Goal: Task Accomplishment & Management: Manage account settings

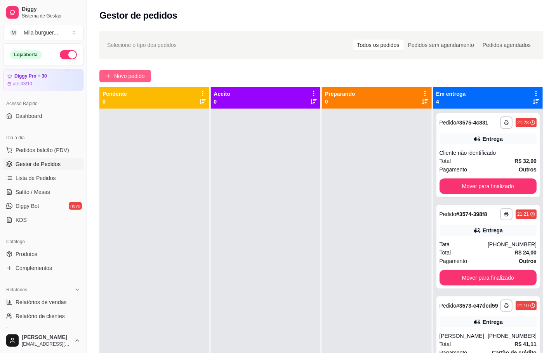
click at [141, 77] on span "Novo pedido" at bounding box center [129, 76] width 31 height 9
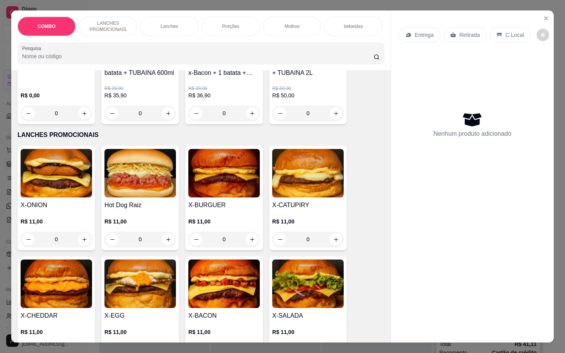
scroll to position [175, 0]
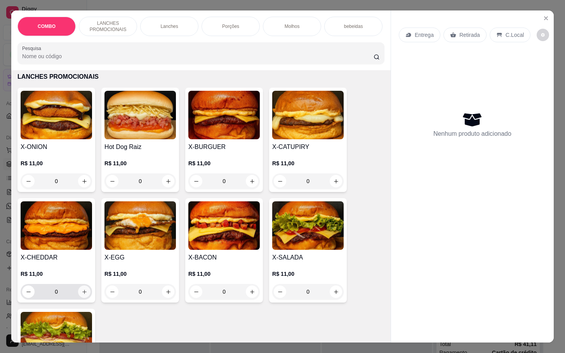
click at [78, 298] on button "increase-product-quantity" at bounding box center [84, 292] width 12 height 12
type input "1"
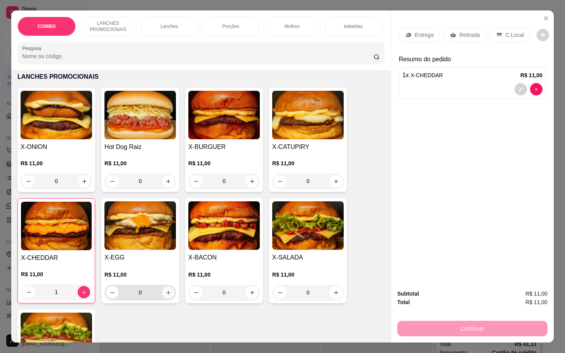
click at [165, 296] on icon "increase-product-quantity" at bounding box center [168, 293] width 6 height 6
type input "1"
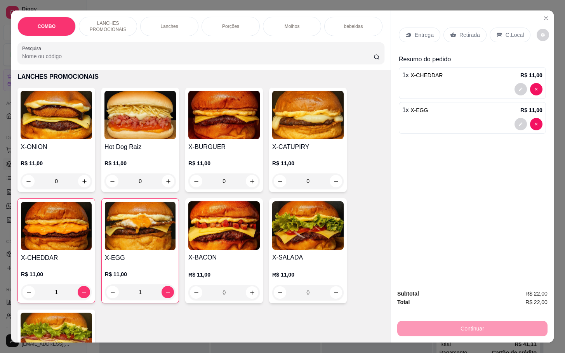
drag, startPoint x: 461, startPoint y: 28, endPoint x: 422, endPoint y: 19, distance: 40.4
click at [461, 31] on p "Retirada" at bounding box center [469, 35] width 21 height 8
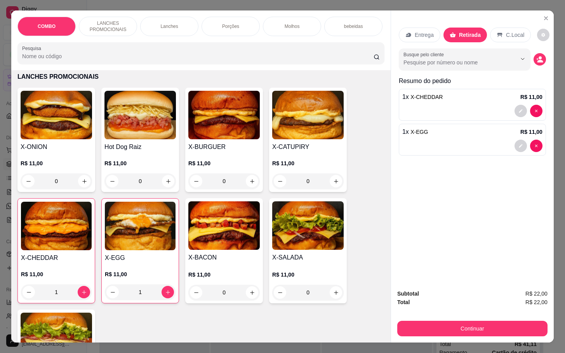
click at [309, 21] on div "Molhos" at bounding box center [292, 26] width 58 height 19
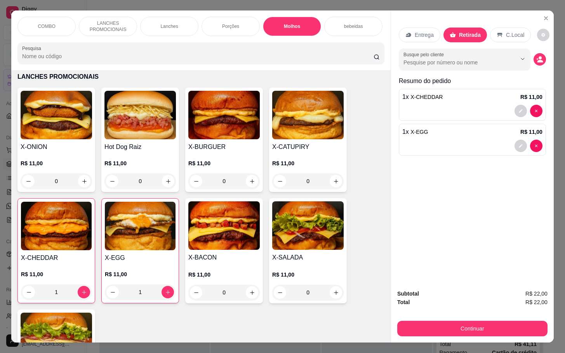
scroll to position [19, 0]
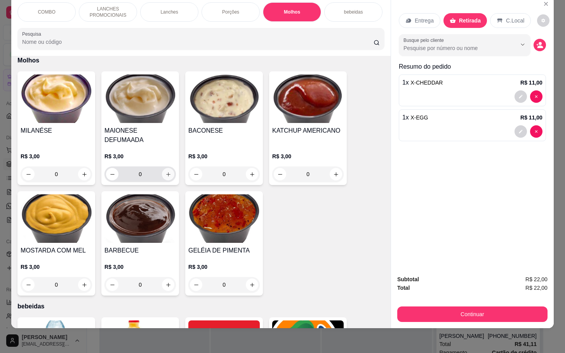
click at [165, 172] on icon "increase-product-quantity" at bounding box center [168, 175] width 6 height 6
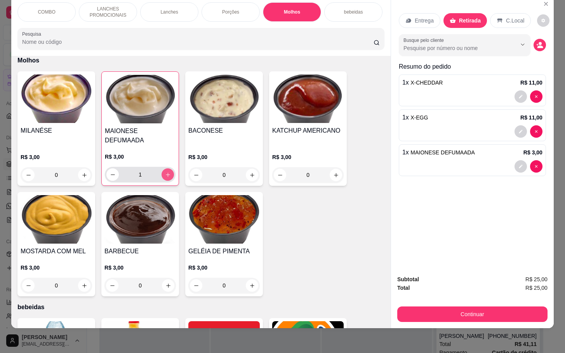
click at [166, 172] on icon "increase-product-quantity" at bounding box center [168, 175] width 6 height 6
type input "2"
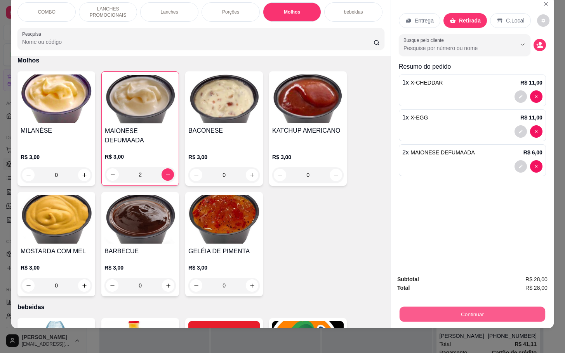
click at [478, 307] on button "Continuar" at bounding box center [473, 314] width 146 height 15
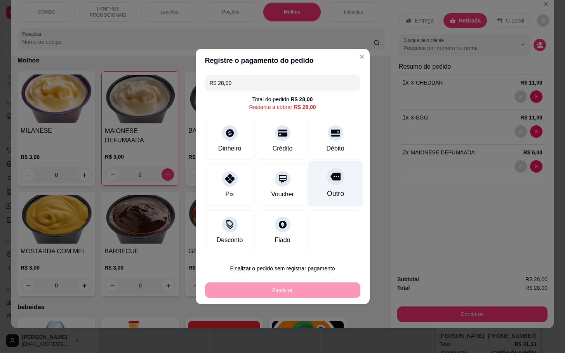
click at [314, 183] on div "Outro" at bounding box center [335, 183] width 55 height 45
type input "R$ 0,00"
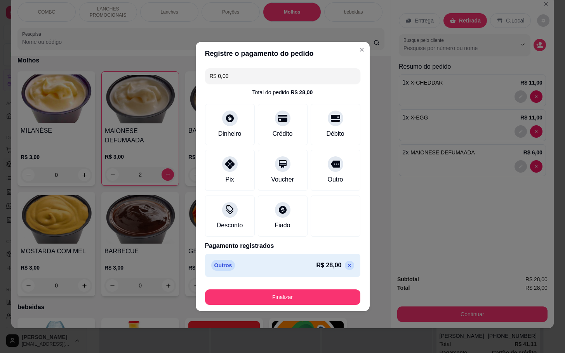
drag, startPoint x: 308, startPoint y: 289, endPoint x: 306, endPoint y: 295, distance: 6.0
click at [307, 294] on div "Finalizar" at bounding box center [282, 296] width 155 height 19
click at [306, 295] on button "Finalizar" at bounding box center [282, 297] width 151 height 15
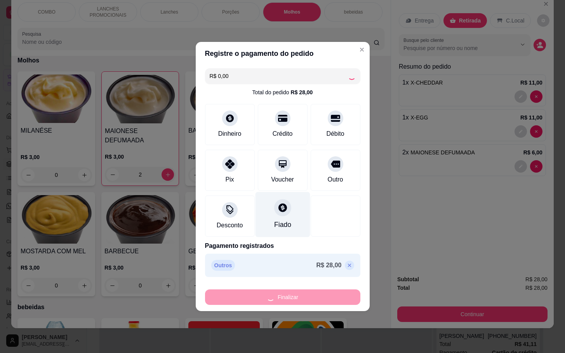
type input "0"
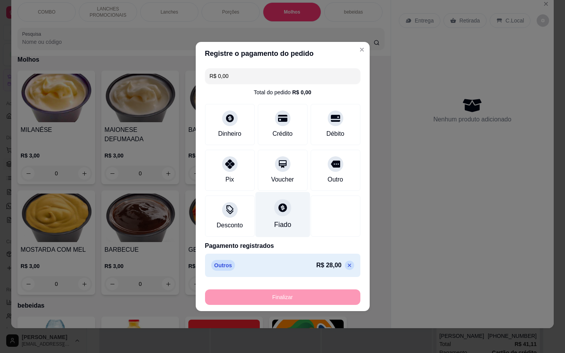
type input "-R$ 28,00"
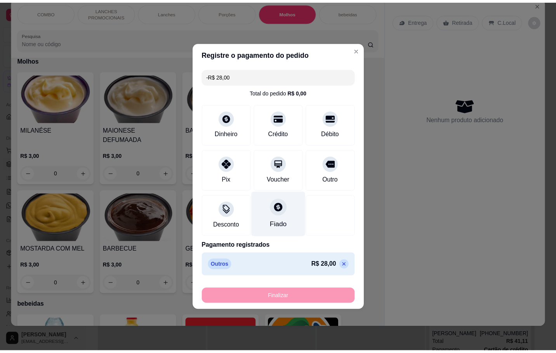
scroll to position [1117, 0]
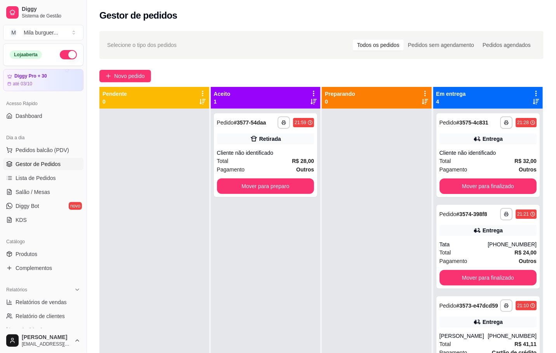
click at [397, 170] on div at bounding box center [377, 285] width 110 height 353
click at [12, 193] on icon at bounding box center [9, 192] width 6 height 6
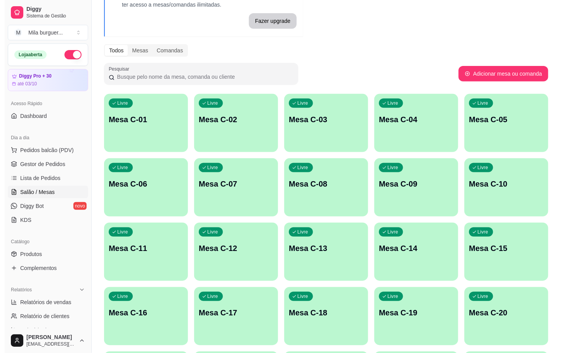
scroll to position [116, 0]
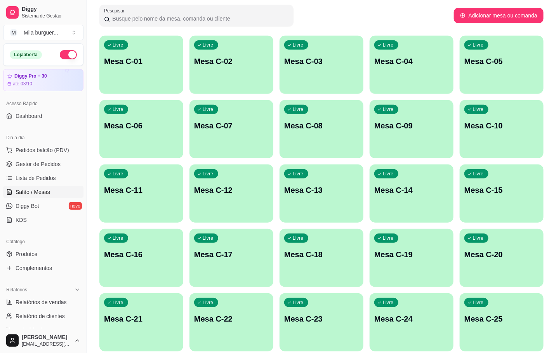
click at [297, 257] on p "Mesa C-18" at bounding box center [321, 254] width 75 height 11
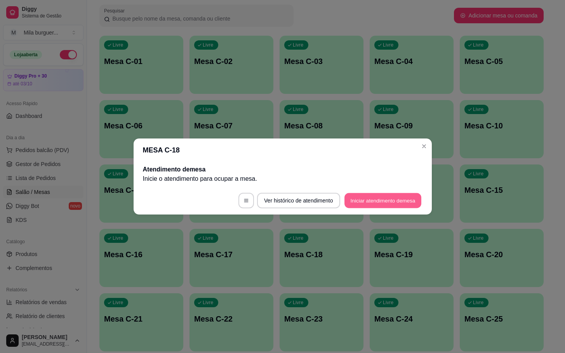
click at [381, 203] on button "Iniciar atendimento de mesa" at bounding box center [382, 200] width 77 height 15
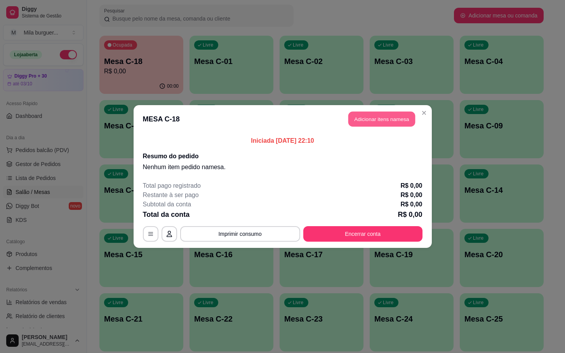
click at [357, 123] on button "Adicionar itens na mesa" at bounding box center [381, 119] width 67 height 15
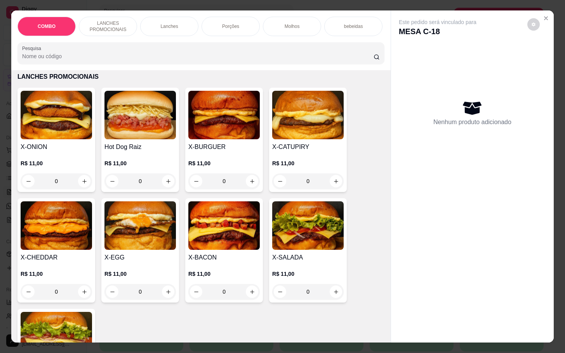
scroll to position [233, 0]
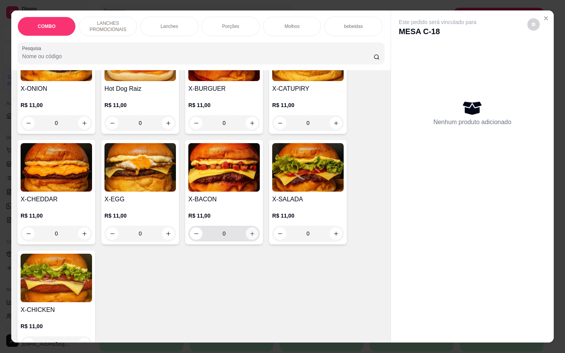
click at [249, 235] on button "increase-product-quantity" at bounding box center [252, 234] width 12 height 12
type input "1"
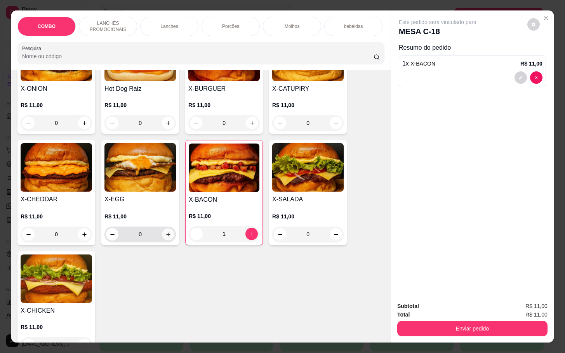
click at [165, 238] on icon "increase-product-quantity" at bounding box center [168, 235] width 6 height 6
type input "1"
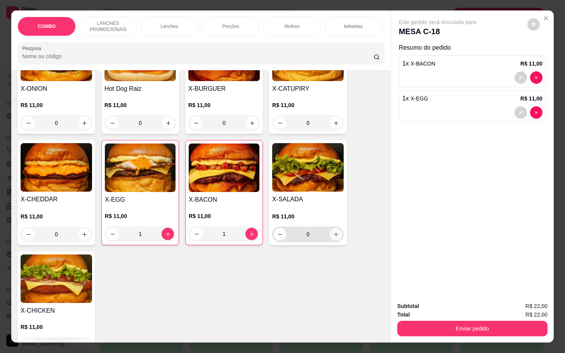
click at [333, 238] on icon "increase-product-quantity" at bounding box center [336, 235] width 6 height 6
type input "1"
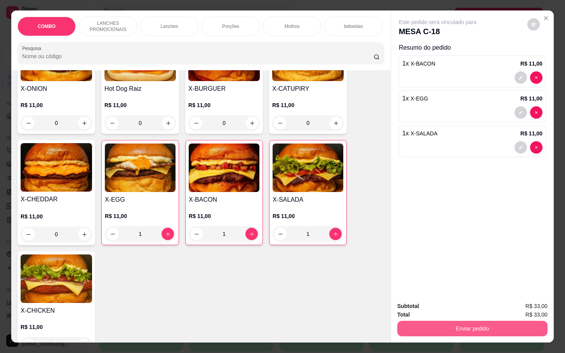
click at [412, 321] on button "Enviar pedido" at bounding box center [472, 329] width 150 height 16
click at [511, 302] on button "Enviar pedido" at bounding box center [526, 305] width 44 height 15
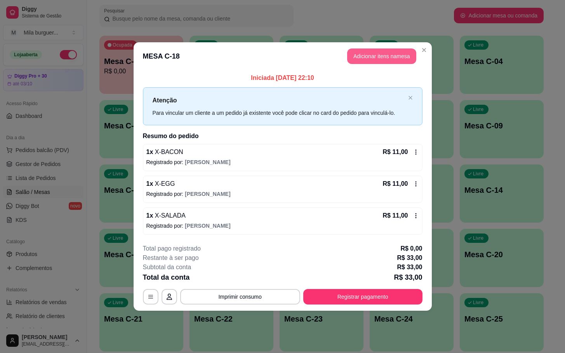
click at [395, 57] on button "Adicionar itens na mesa" at bounding box center [381, 57] width 69 height 16
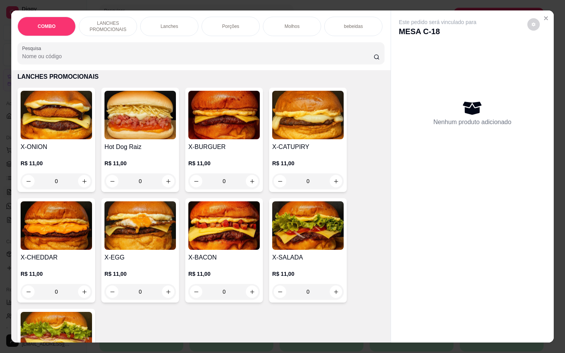
scroll to position [0, 0]
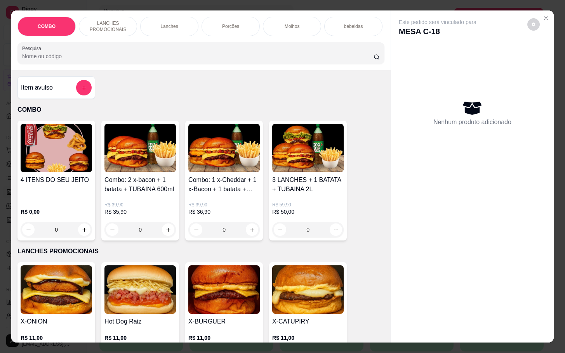
click at [61, 87] on div "Item avulso" at bounding box center [56, 88] width 71 height 16
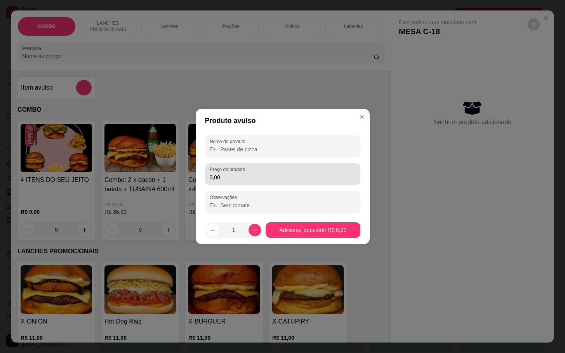
click at [239, 171] on label "Preço do produto" at bounding box center [229, 169] width 38 height 7
click at [239, 174] on input "0,00" at bounding box center [283, 178] width 146 height 8
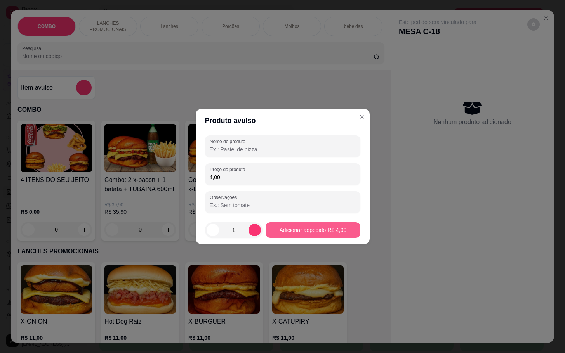
type input "4,00"
click at [313, 233] on button "Adicionar ao pedido R$ 4,00" at bounding box center [313, 230] width 92 height 15
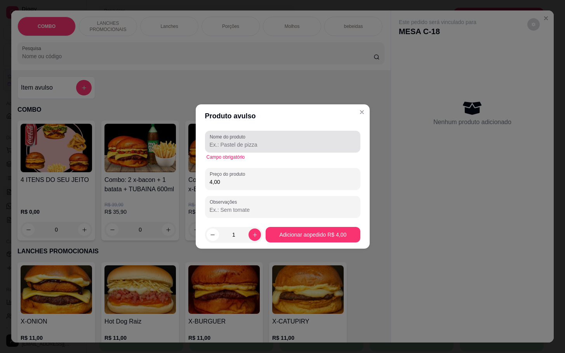
click at [244, 149] on div "Nome do produto" at bounding box center [282, 142] width 155 height 22
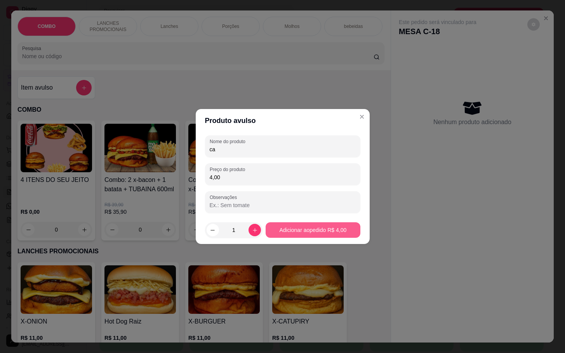
type input "ca"
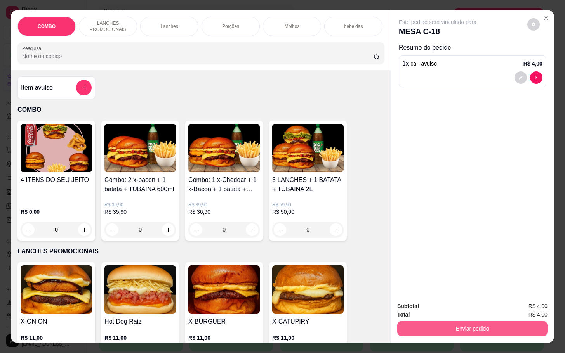
click at [442, 321] on button "Enviar pedido" at bounding box center [472, 329] width 150 height 16
click at [479, 321] on button "Enviar pedido" at bounding box center [473, 328] width 146 height 15
click at [511, 300] on button "Enviar pedido" at bounding box center [526, 305] width 44 height 15
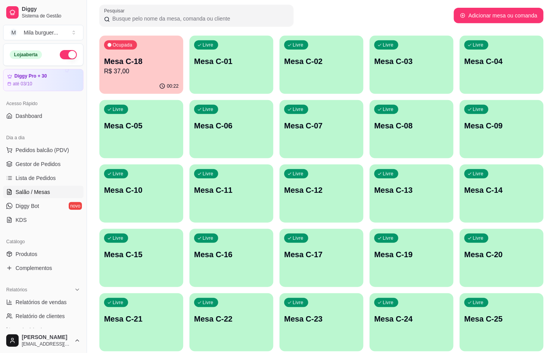
click at [114, 76] on div "Ocupada Mesa C-18 R$ 37,00" at bounding box center [141, 57] width 84 height 43
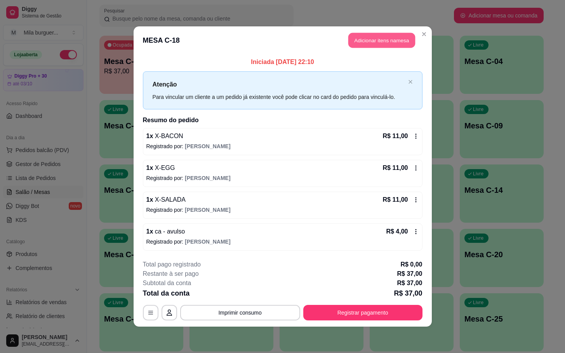
click at [395, 38] on button "Adicionar itens na mesa" at bounding box center [381, 40] width 67 height 15
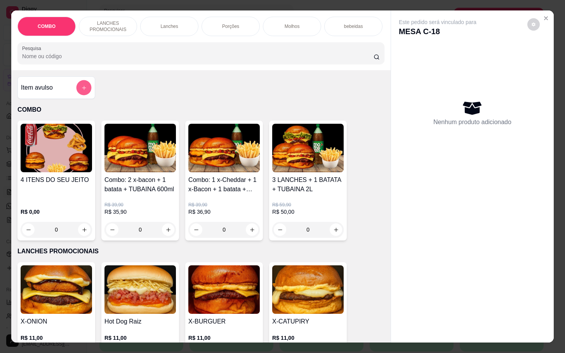
click at [81, 91] on icon "add-separate-item" at bounding box center [84, 88] width 6 height 6
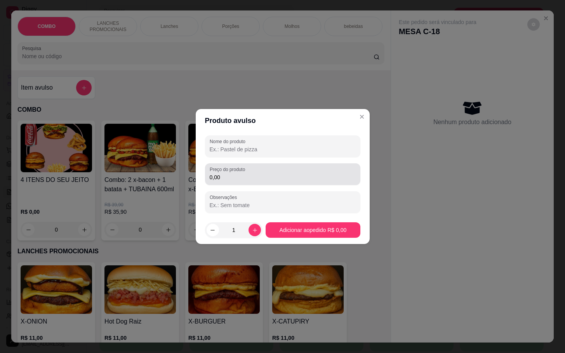
click at [223, 172] on label "Preço do produto" at bounding box center [229, 169] width 38 height 7
click at [223, 174] on input "0,00" at bounding box center [283, 178] width 146 height 8
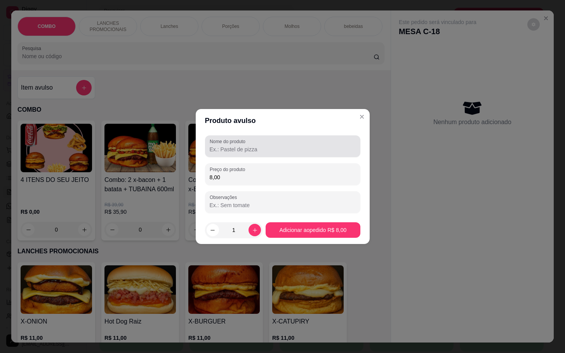
type input "8,00"
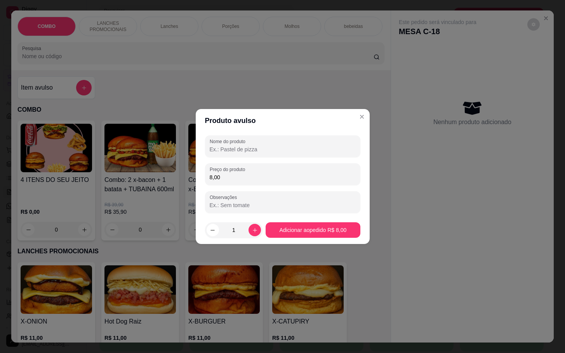
click at [226, 151] on input "Nome do produto" at bounding box center [283, 150] width 146 height 8
type input "suco"
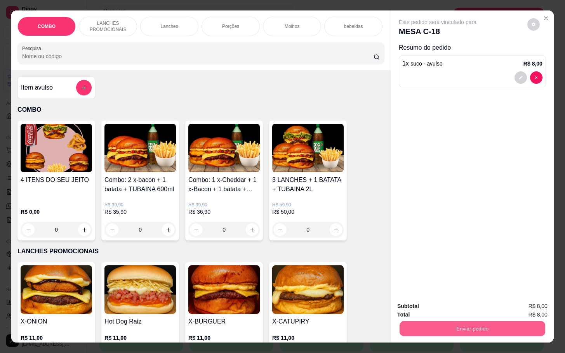
click at [467, 322] on button "Enviar pedido" at bounding box center [473, 328] width 146 height 15
click at [509, 303] on button "Enviar pedido" at bounding box center [526, 305] width 44 height 15
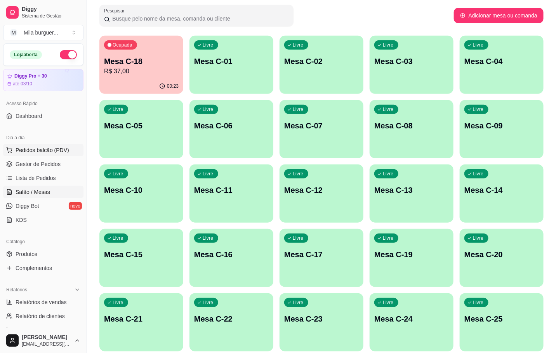
click at [28, 153] on span "Pedidos balcão (PDV)" at bounding box center [43, 150] width 54 height 8
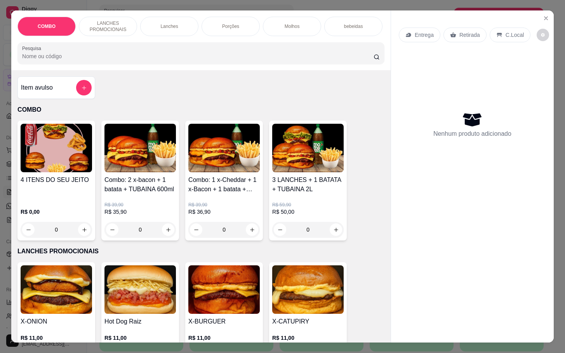
scroll to position [116, 0]
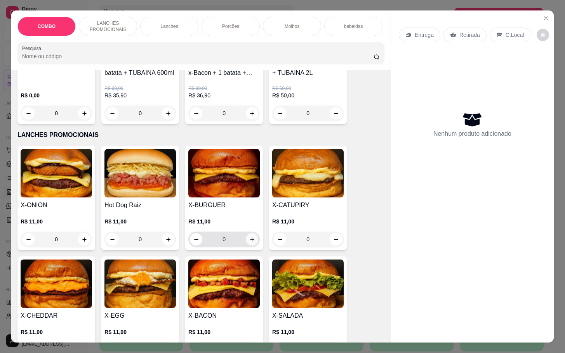
click at [249, 243] on icon "increase-product-quantity" at bounding box center [252, 240] width 6 height 6
type input "1"
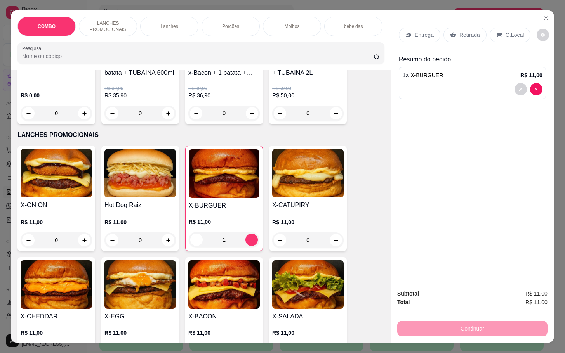
click at [466, 31] on p "Retirada" at bounding box center [469, 35] width 21 height 8
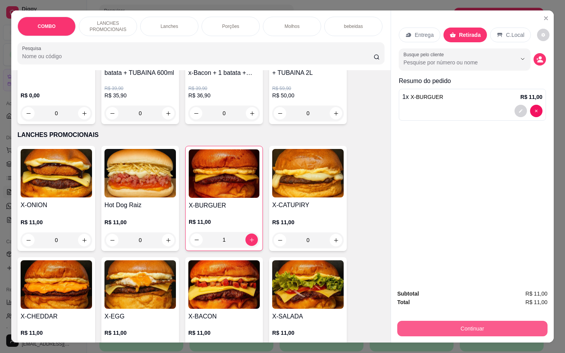
click at [448, 321] on button "Continuar" at bounding box center [472, 329] width 150 height 16
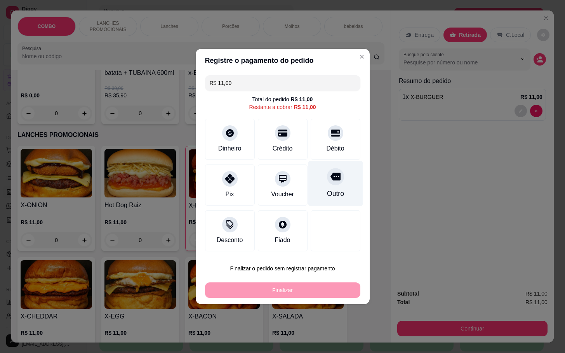
click at [327, 190] on div "Outro" at bounding box center [335, 194] width 17 height 10
type input "R$ 0,00"
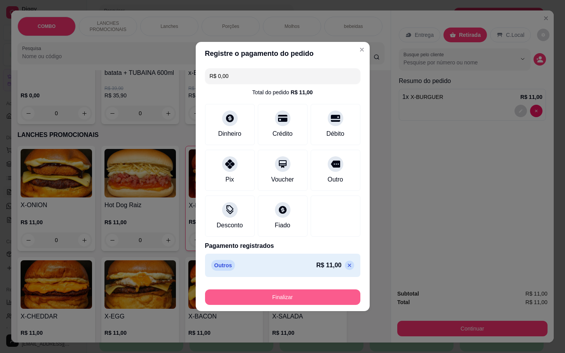
click at [282, 303] on button "Finalizar" at bounding box center [282, 298] width 155 height 16
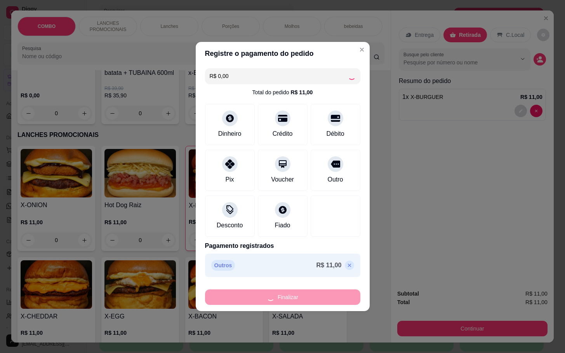
type input "0"
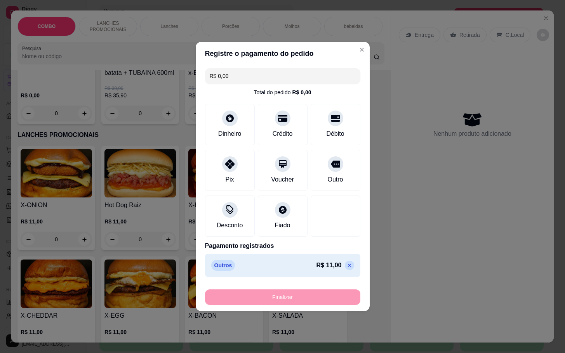
type input "-R$ 11,00"
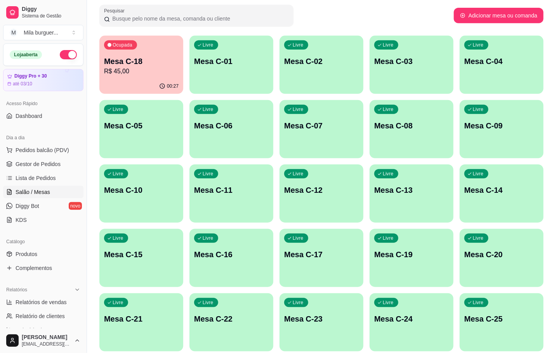
click at [155, 77] on div "Ocupada Mesa C-18 R$ 45,00" at bounding box center [141, 57] width 84 height 43
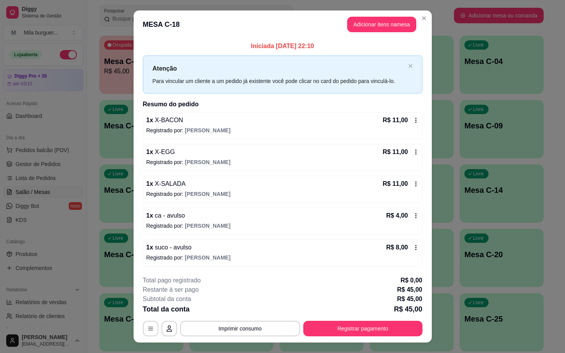
click at [343, 338] on footer "**********" at bounding box center [283, 306] width 298 height 73
click at [338, 334] on button "Registrar pagamento" at bounding box center [362, 329] width 119 height 16
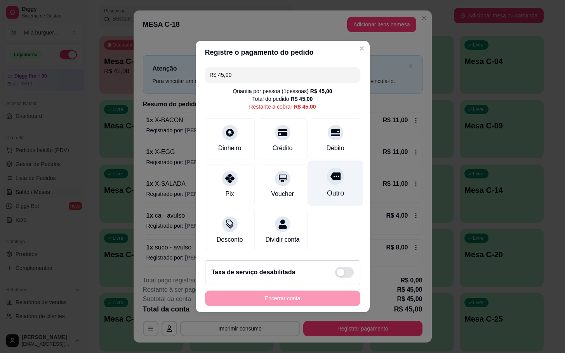
drag, startPoint x: 310, startPoint y: 169, endPoint x: 317, endPoint y: 170, distance: 7.1
click at [310, 169] on div "Outro" at bounding box center [335, 183] width 55 height 45
type input "R$ 0,00"
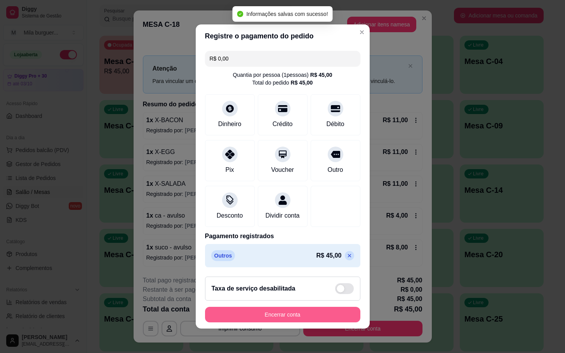
click at [287, 313] on button "Encerrar conta" at bounding box center [282, 315] width 155 height 16
